Goal: Information Seeking & Learning: Learn about a topic

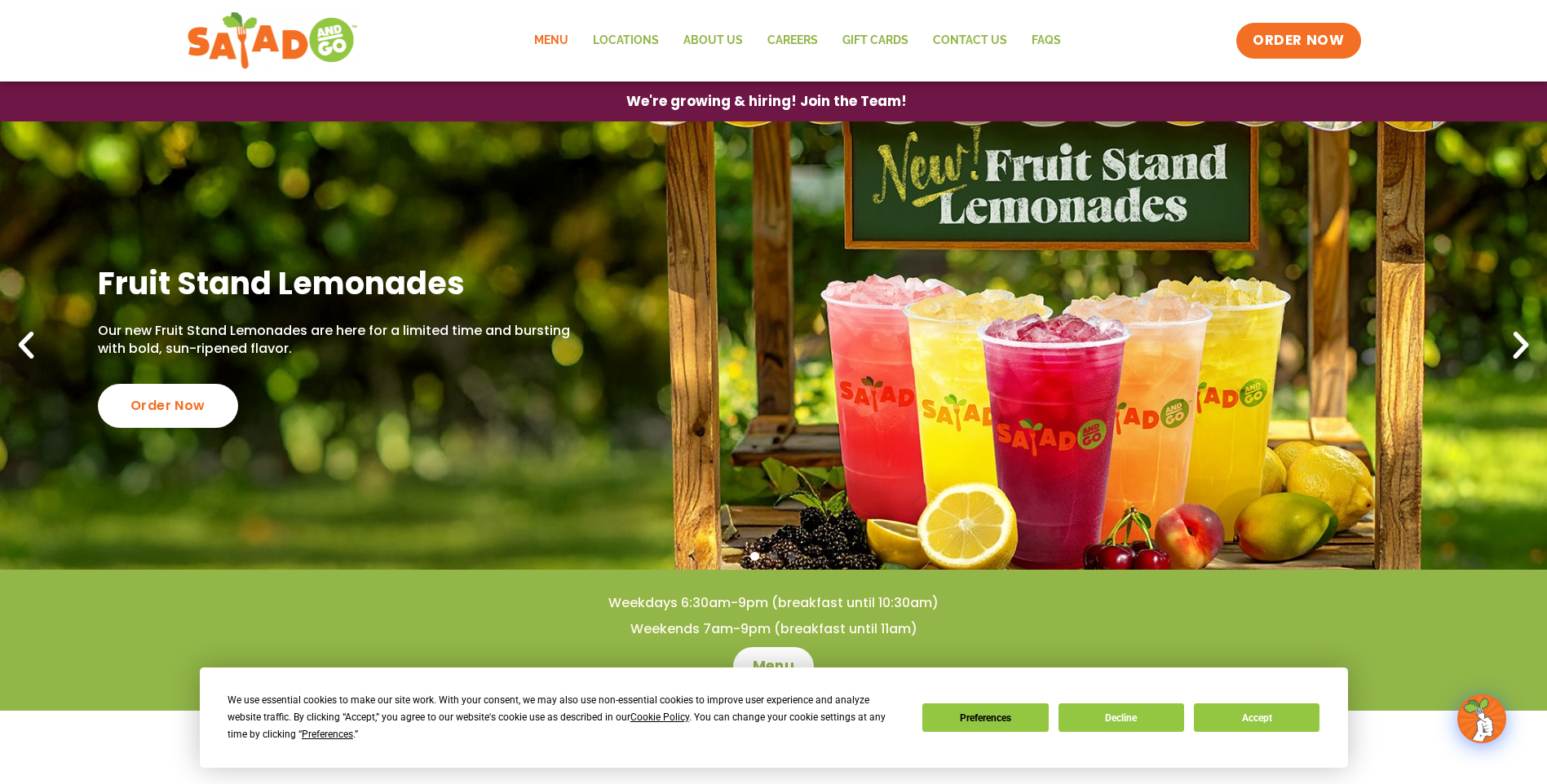
click at [556, 38] on link "Menu" at bounding box center [551, 41] width 59 height 37
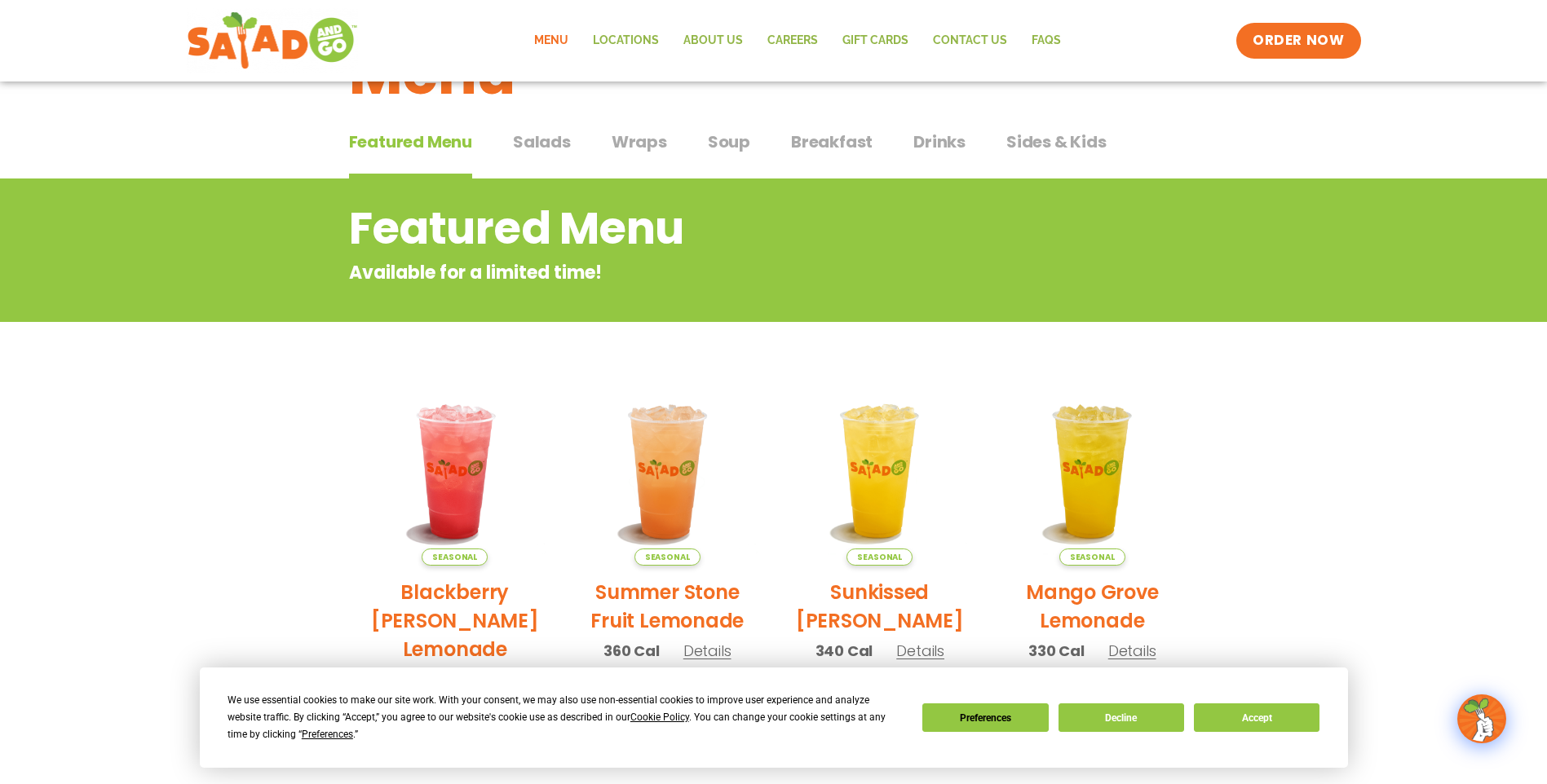
scroll to position [81, 0]
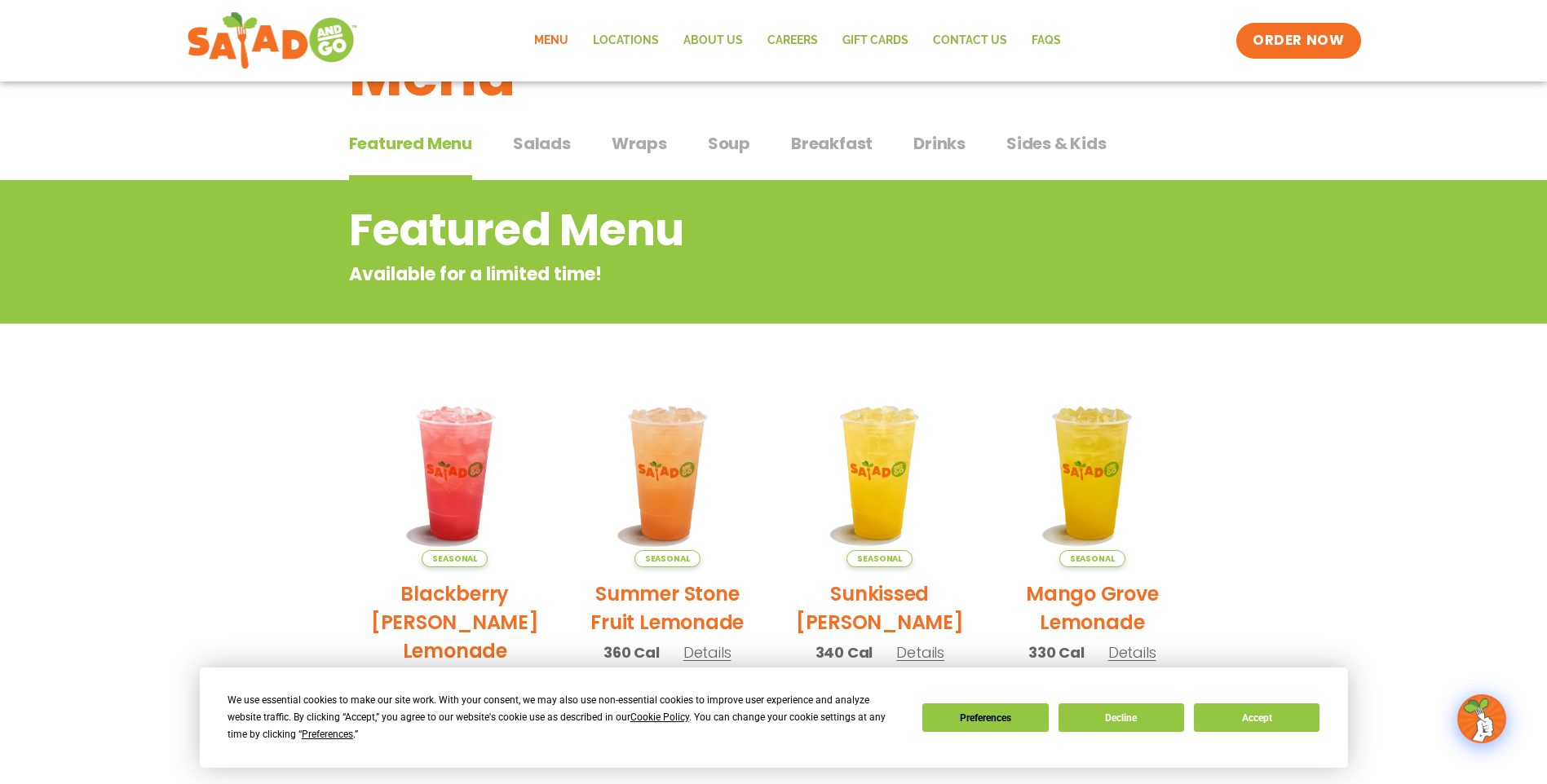
click at [556, 145] on span "Salads" at bounding box center [542, 144] width 58 height 24
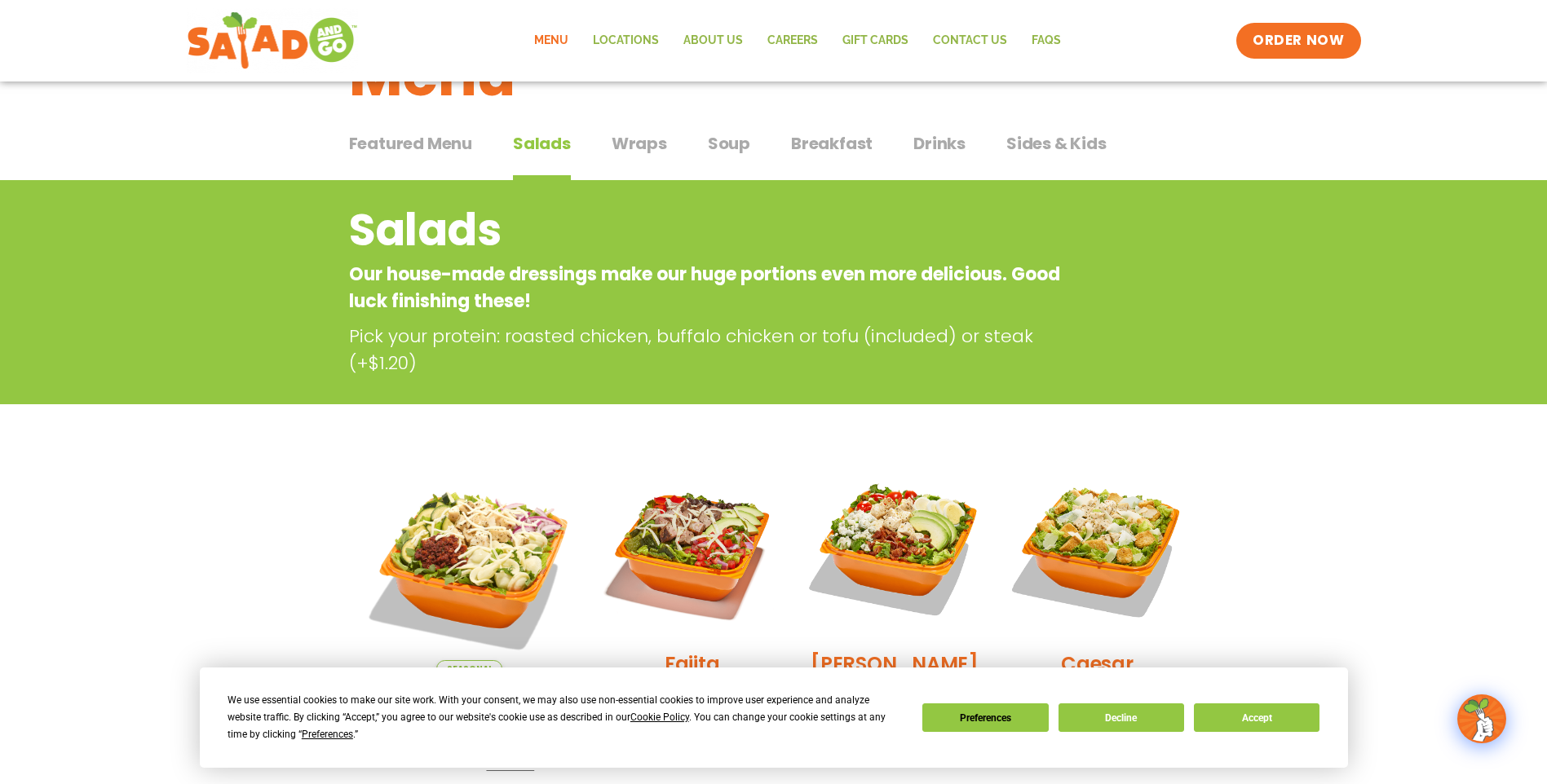
click at [739, 135] on span "Soup" at bounding box center [728, 144] width 42 height 24
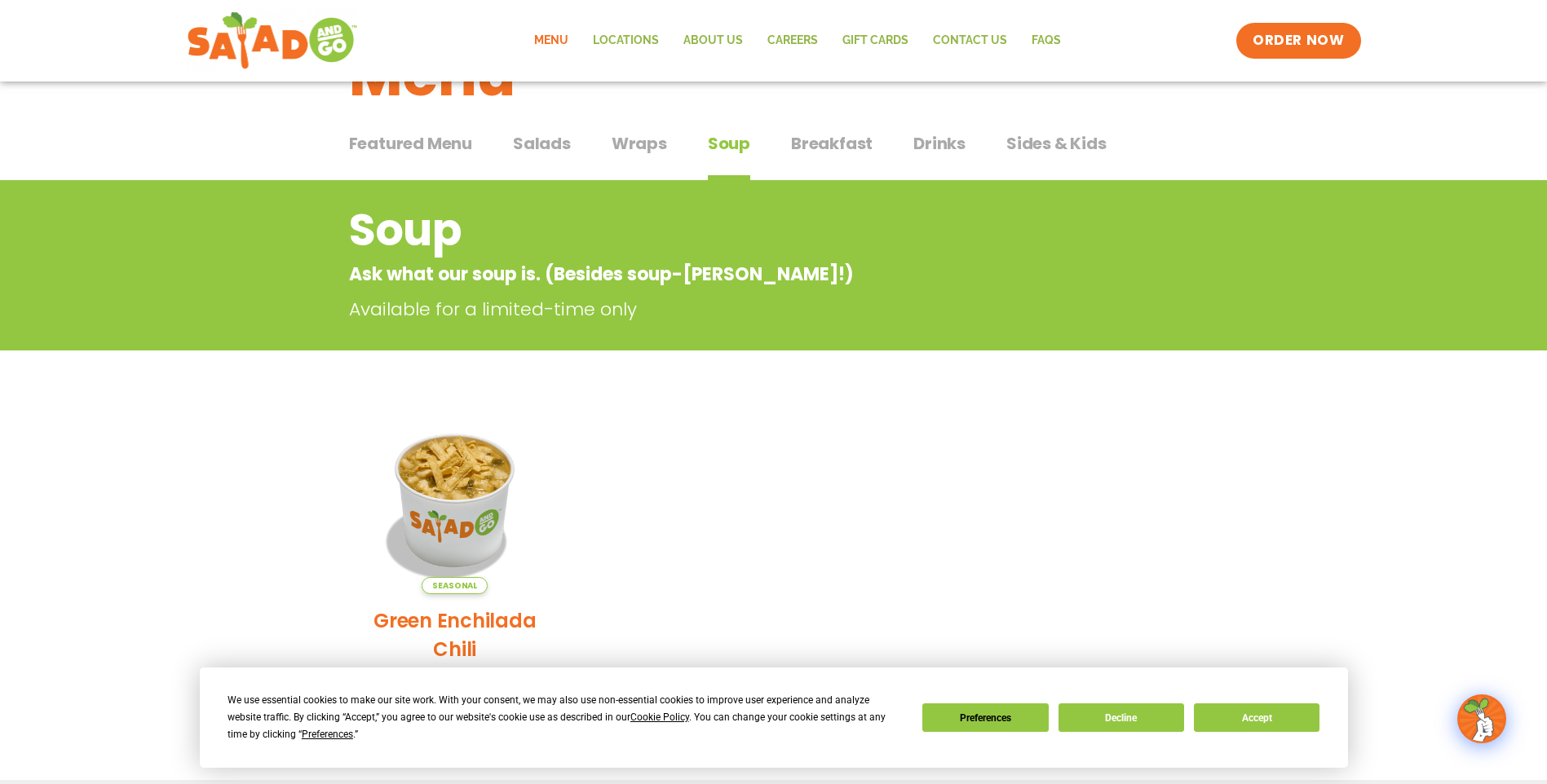
click at [547, 143] on span "Salads" at bounding box center [542, 144] width 58 height 24
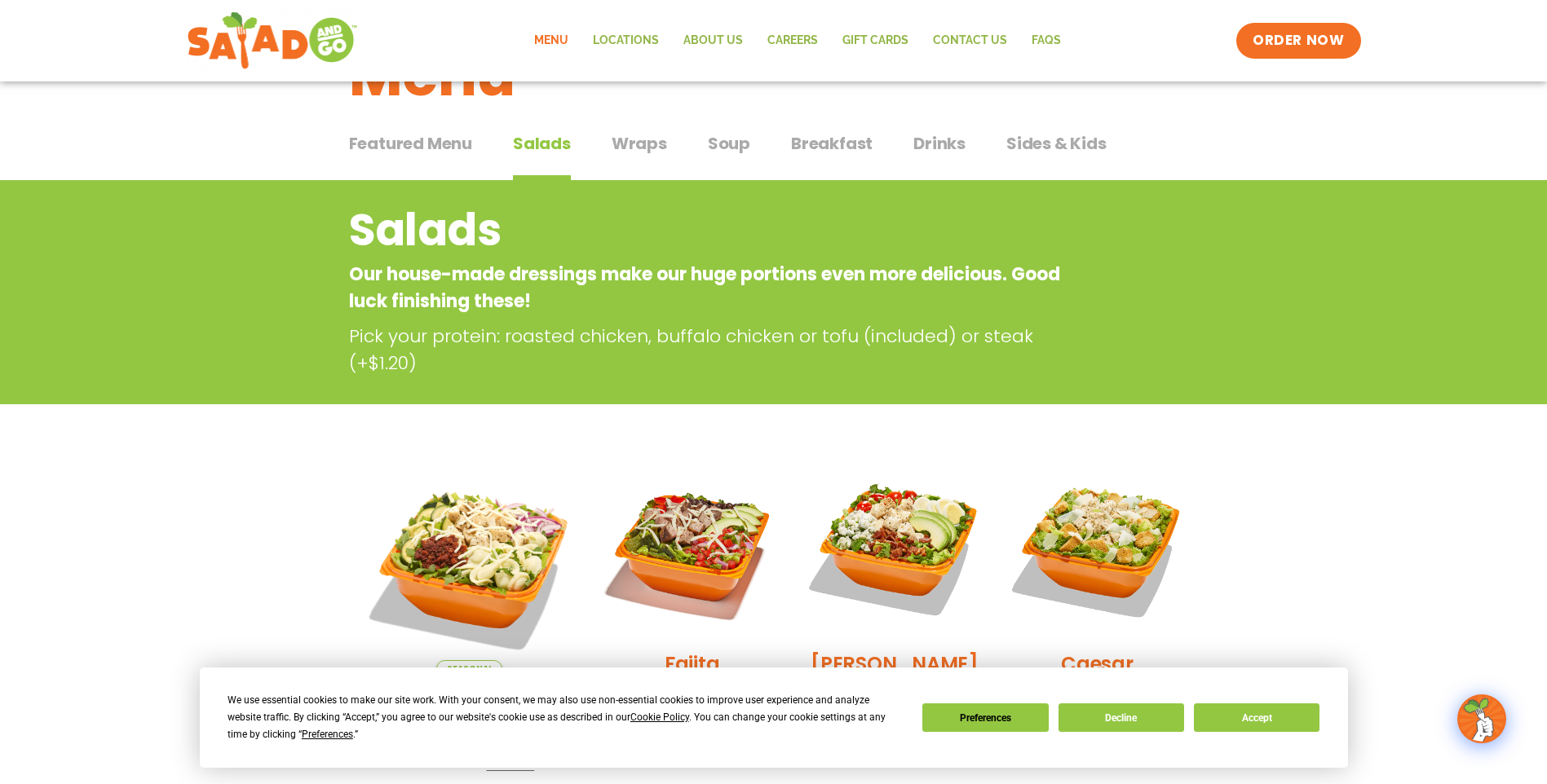
scroll to position [163, 0]
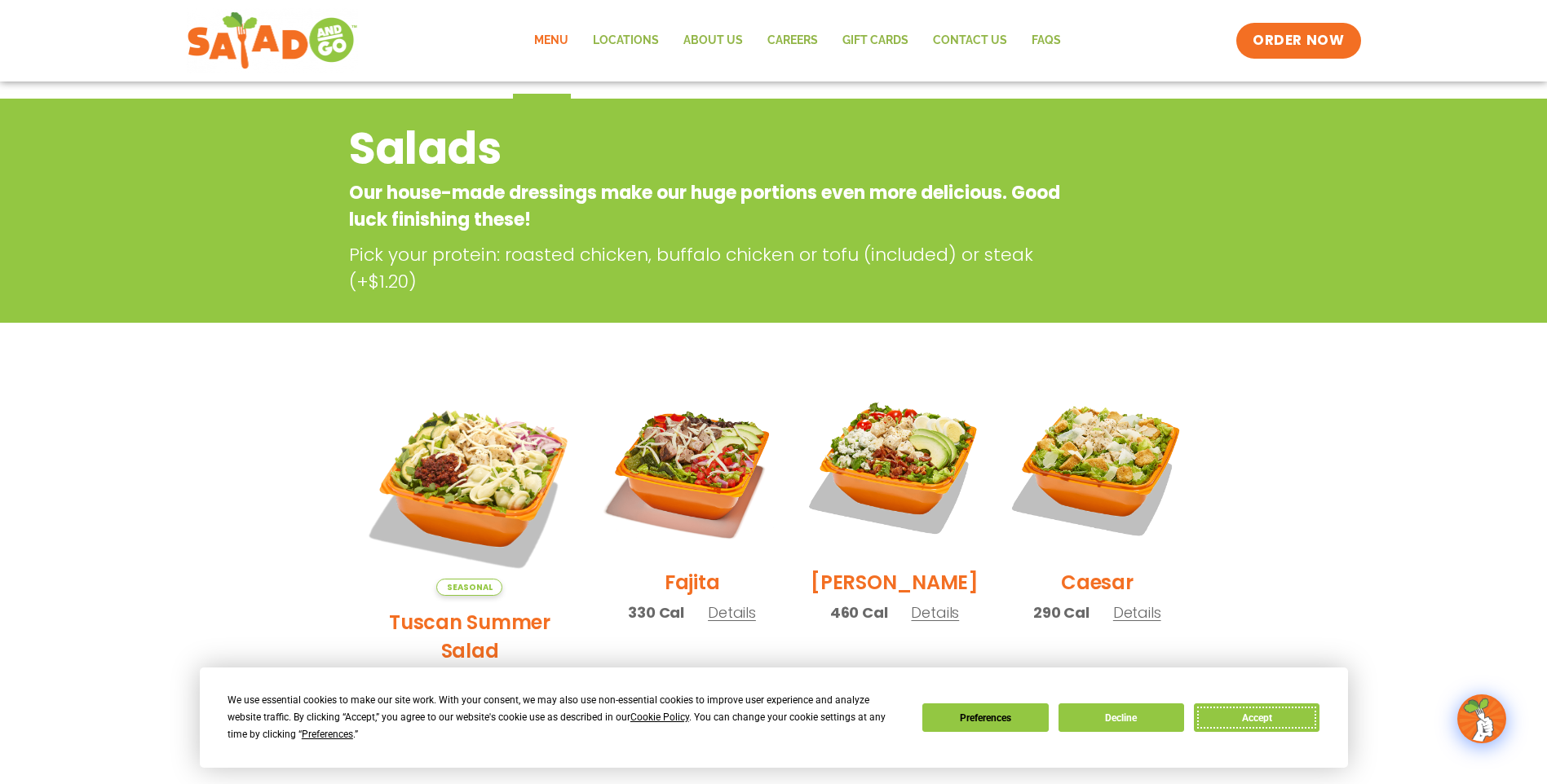
click at [1278, 729] on button "Accept" at bounding box center [1256, 718] width 126 height 29
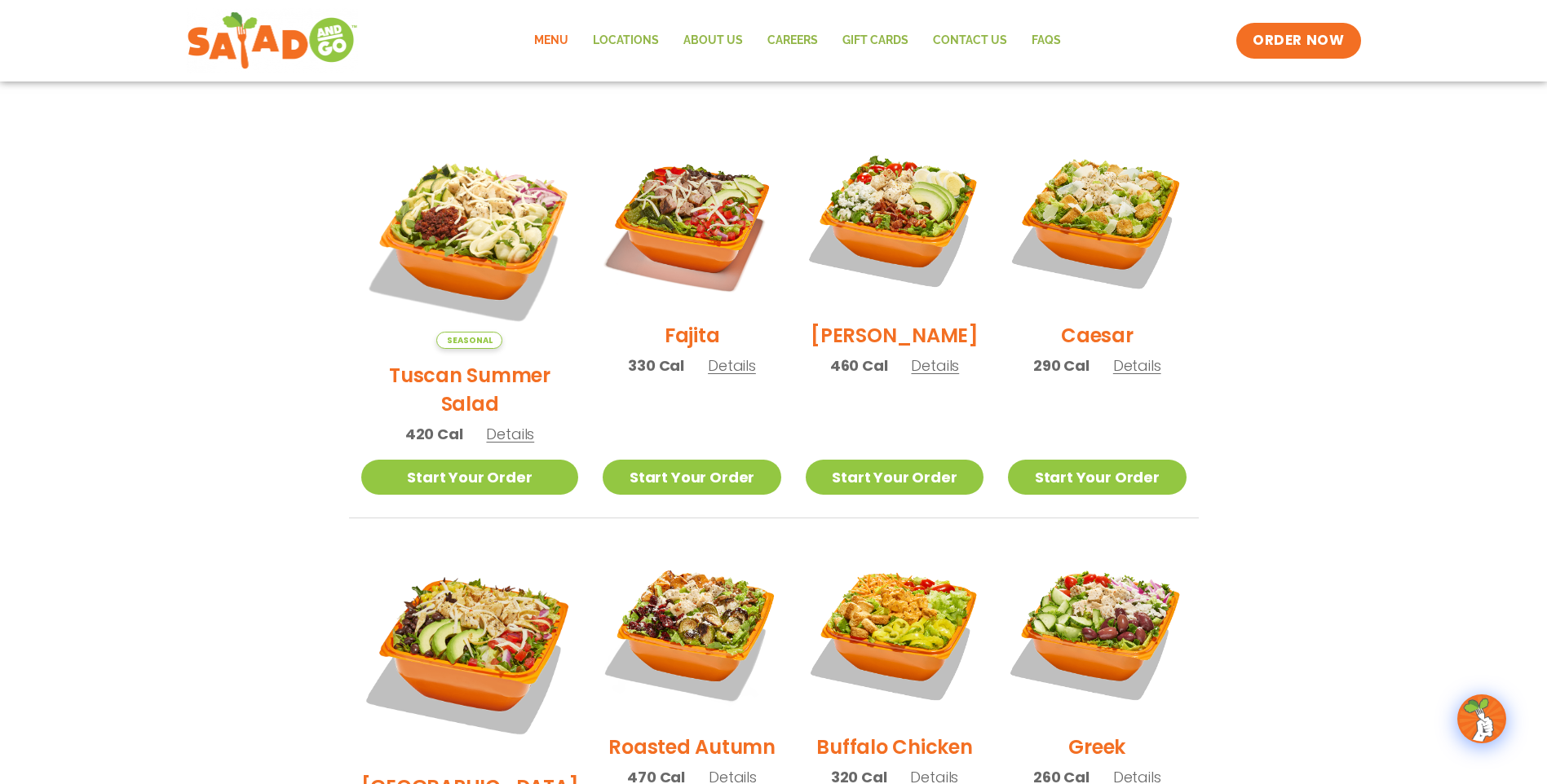
scroll to position [407, 0]
